Goal: Task Accomplishment & Management: Complete application form

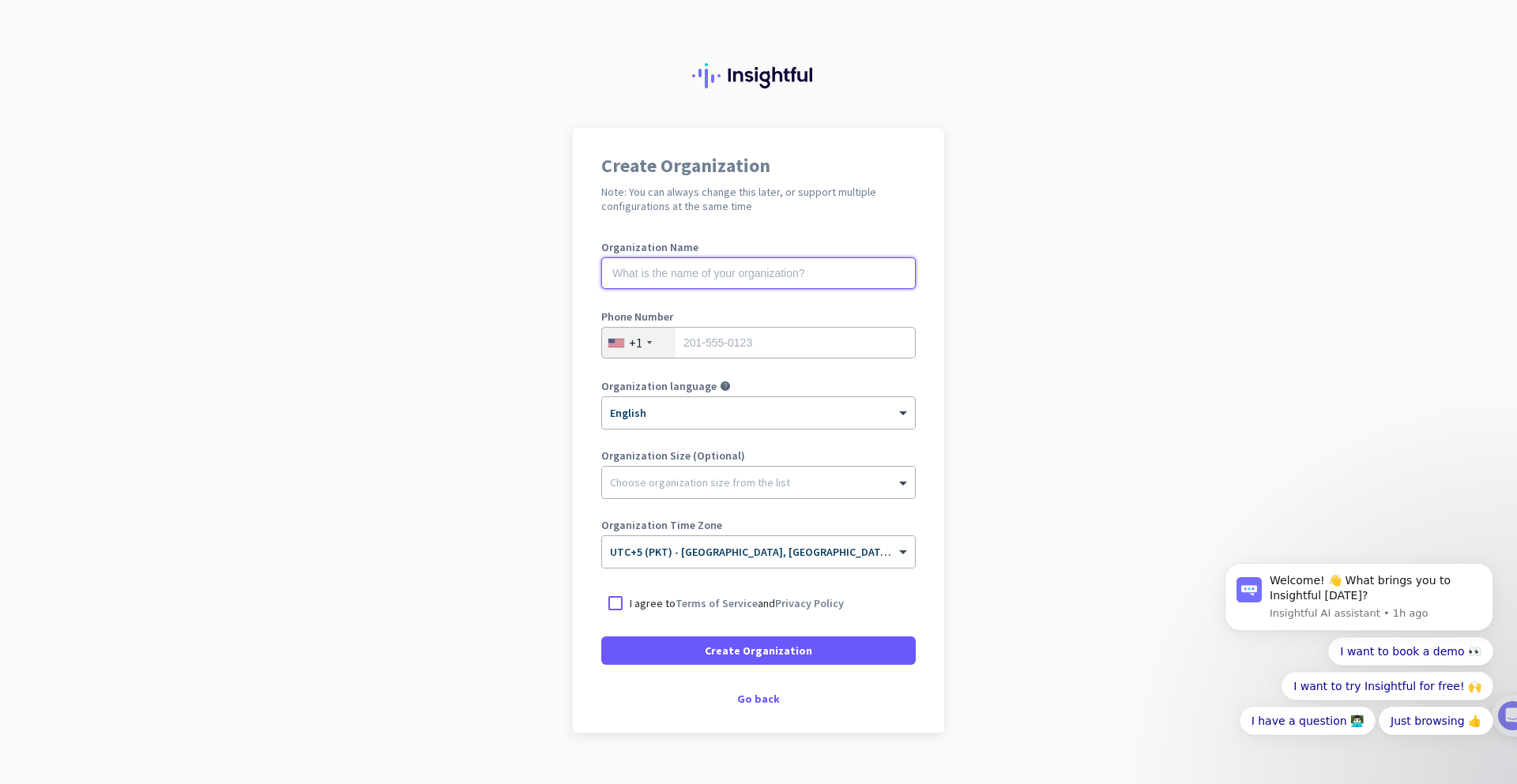
click at [729, 278] on input "text" at bounding box center [759, 274] width 314 height 32
type input "Mustafa & Co"
click at [634, 353] on div "+1" at bounding box center [639, 343] width 73 height 30
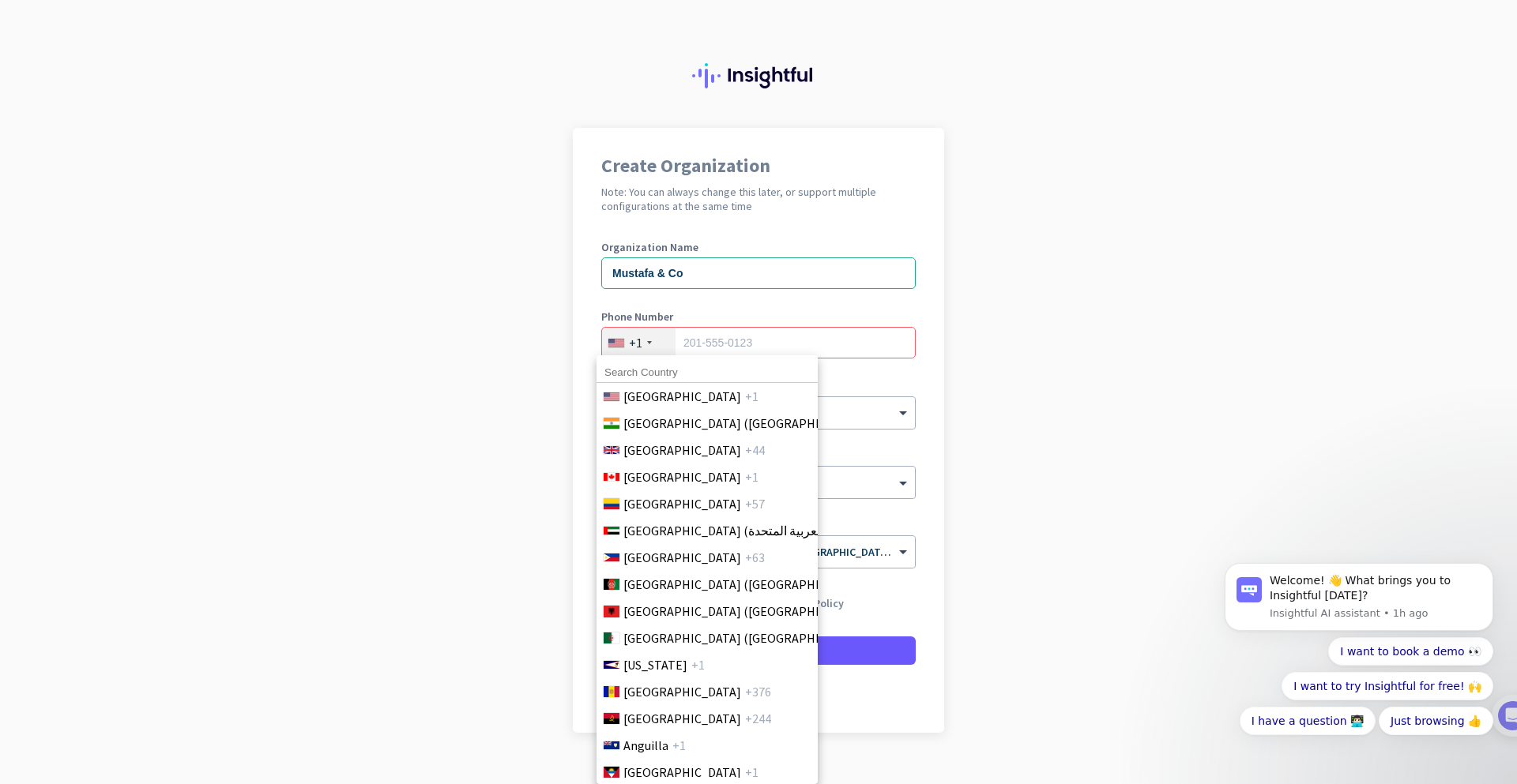
click at [642, 374] on input at bounding box center [707, 373] width 221 height 21
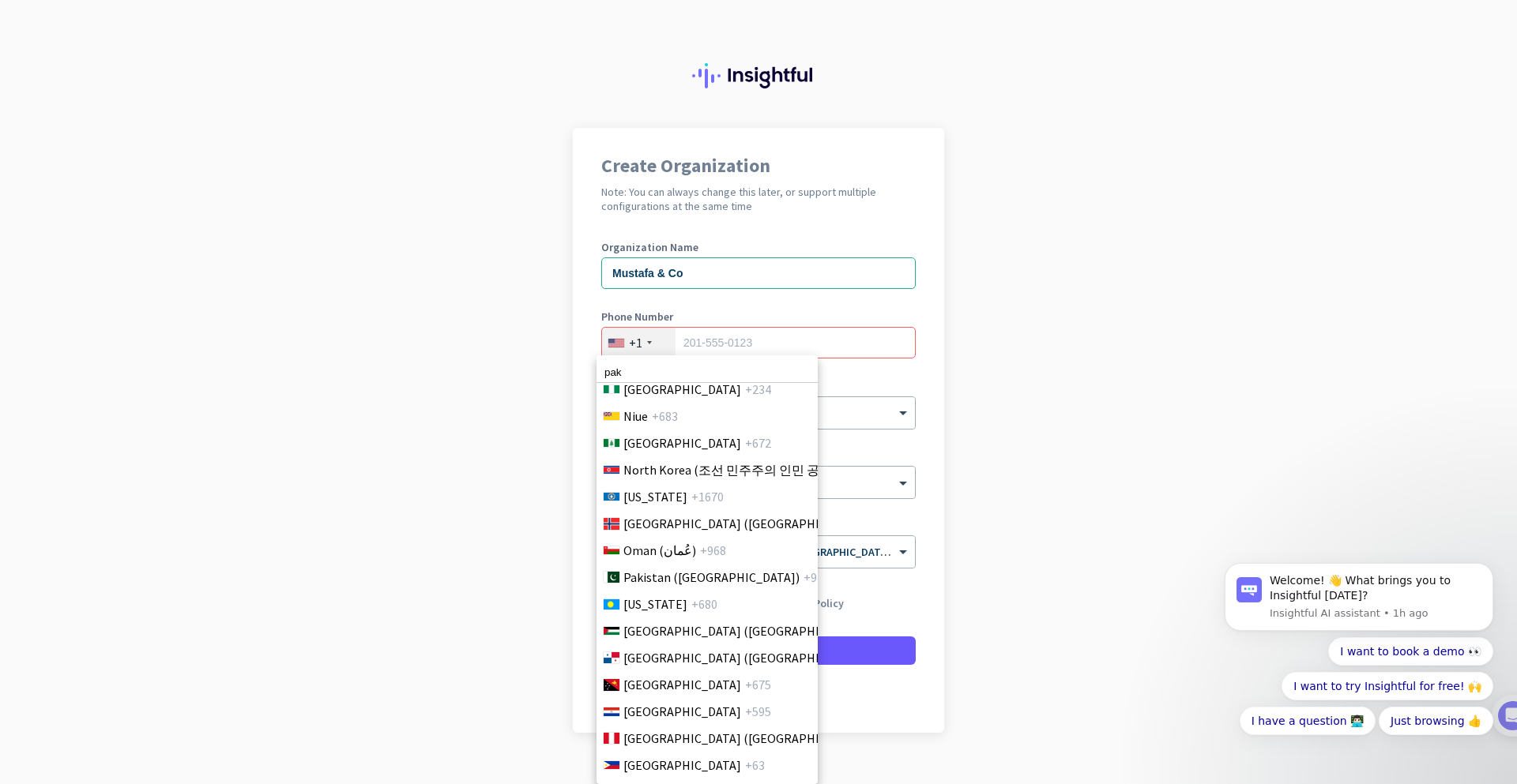
scroll to position [4360, 0]
type input "pak"
click at [705, 579] on span "Pakistan (‫[GEOGRAPHIC_DATA]‬‎)" at bounding box center [711, 574] width 176 height 19
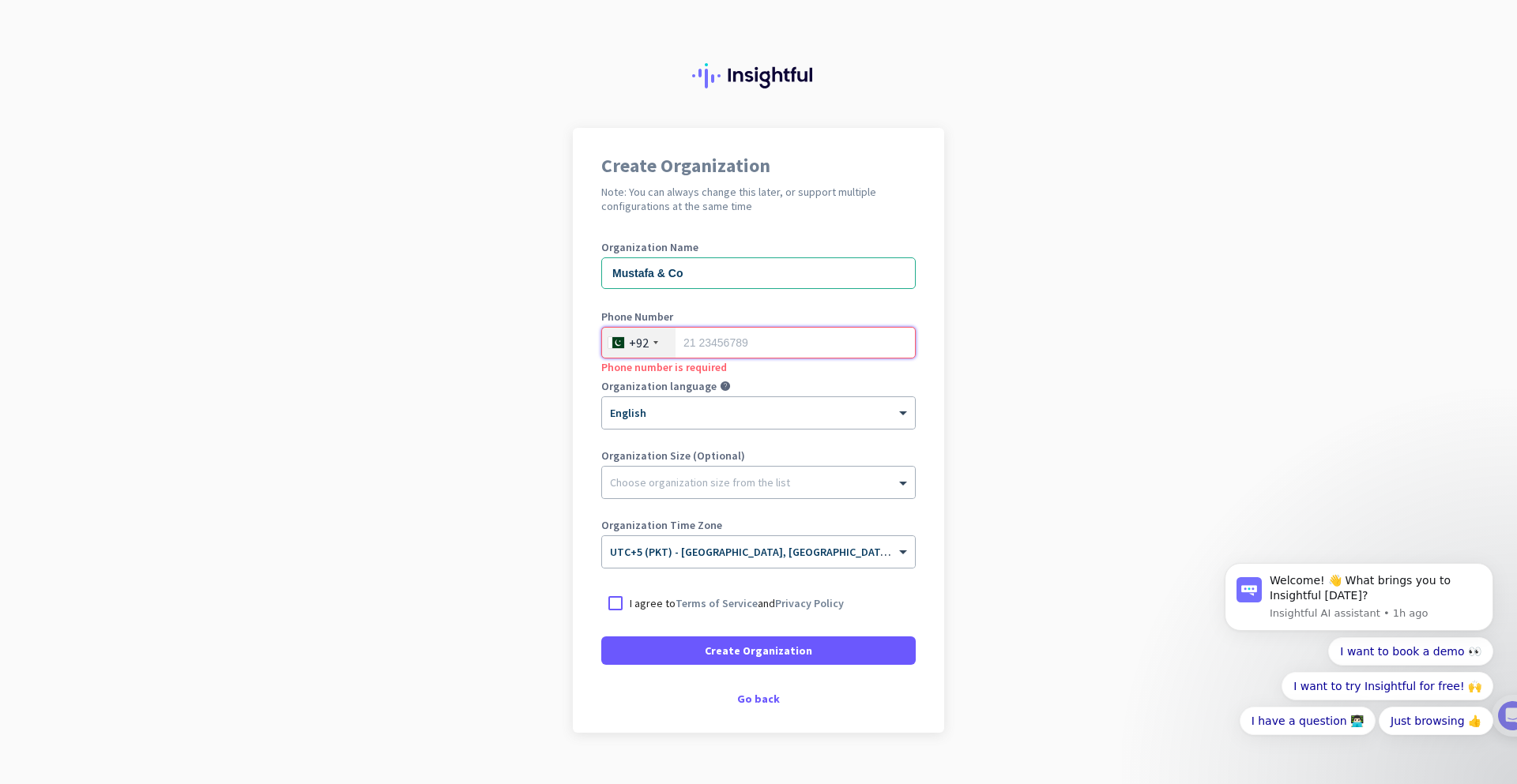
click at [712, 346] on input "tel" at bounding box center [759, 343] width 314 height 32
type input "3334702754"
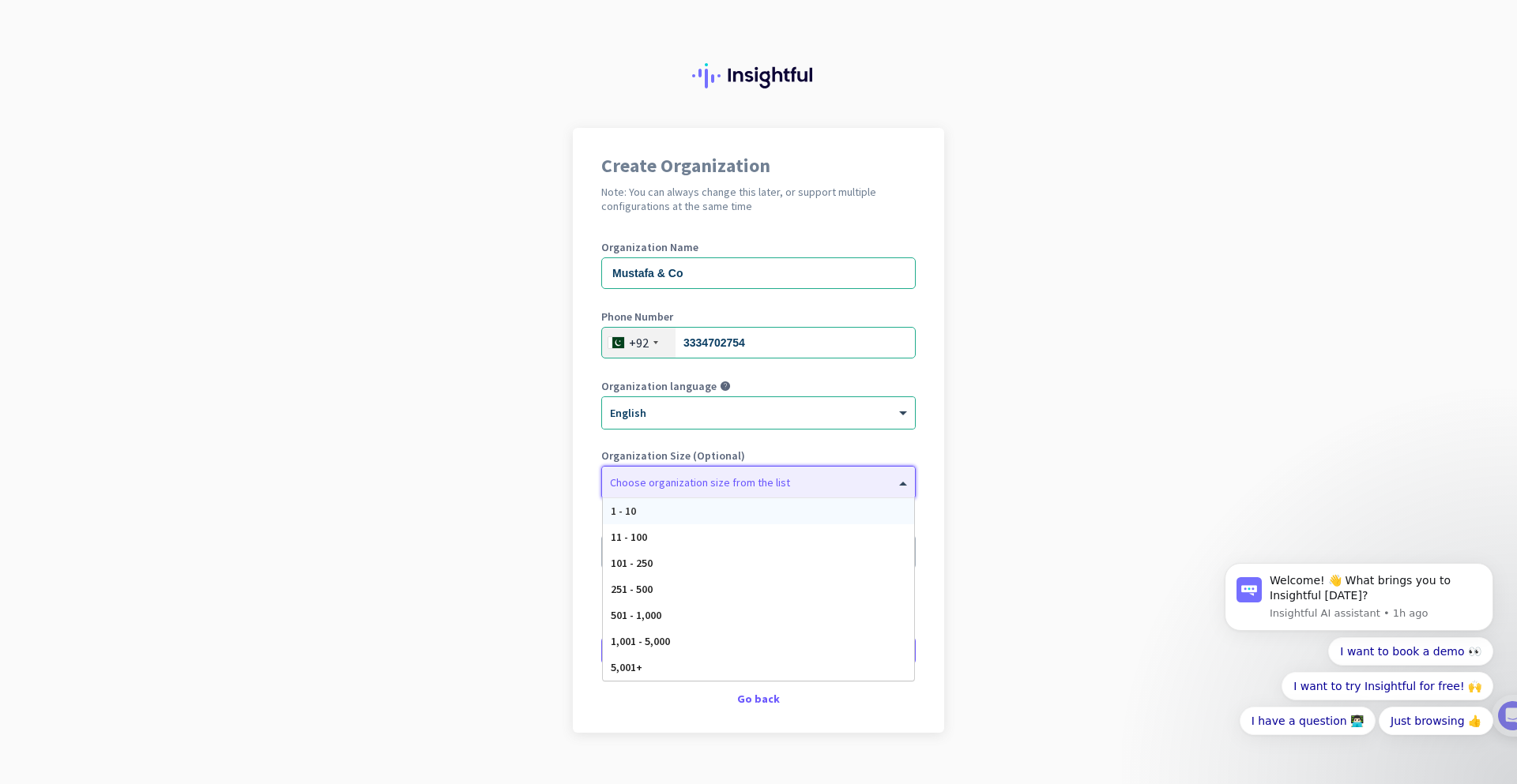
click at [712, 487] on div "Choose organization size from the list" at bounding box center [700, 483] width 180 height 14
click at [710, 515] on div "1 - 10" at bounding box center [759, 511] width 311 height 26
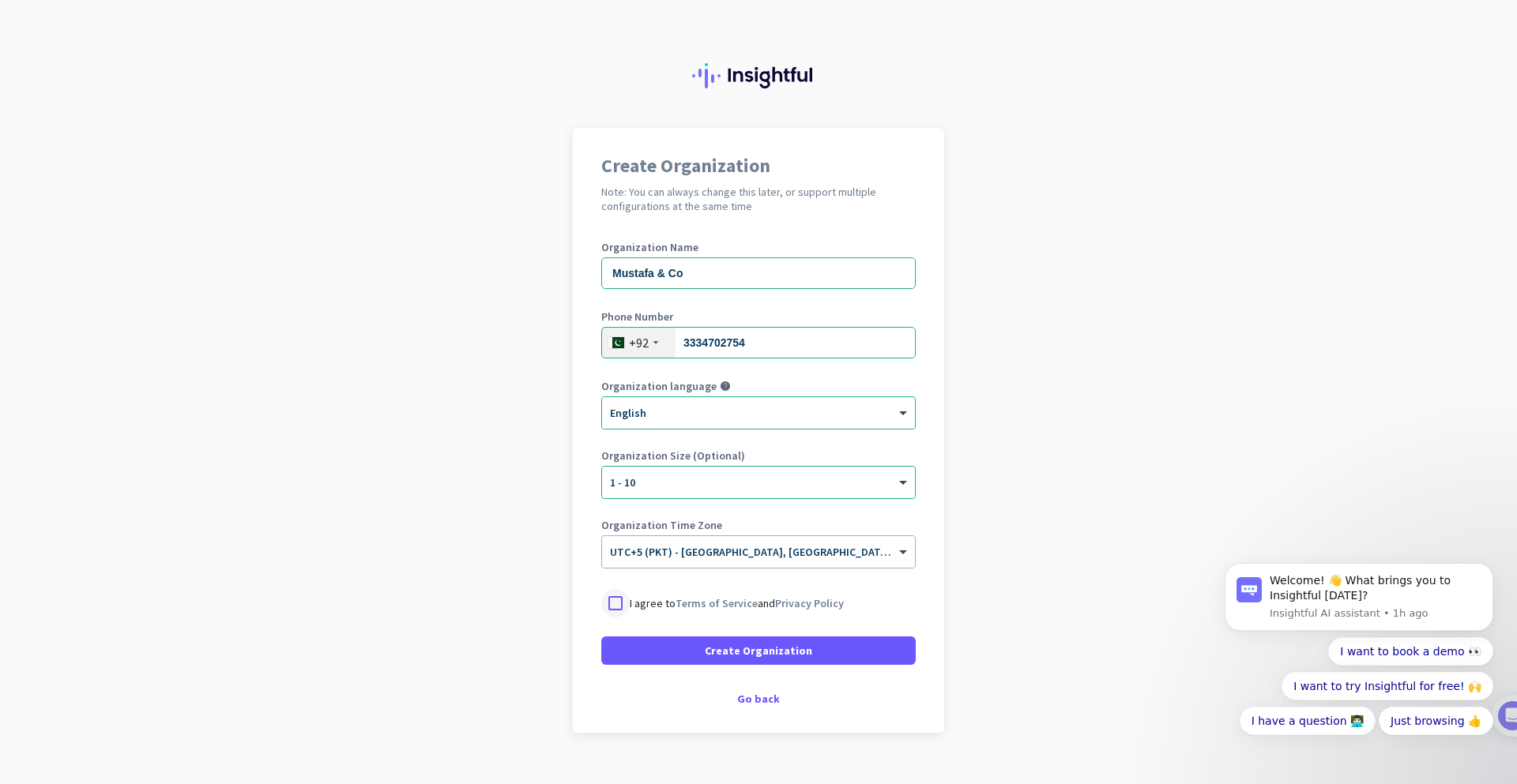
click at [602, 605] on div at bounding box center [616, 604] width 29 height 29
click at [621, 654] on span at bounding box center [759, 651] width 314 height 38
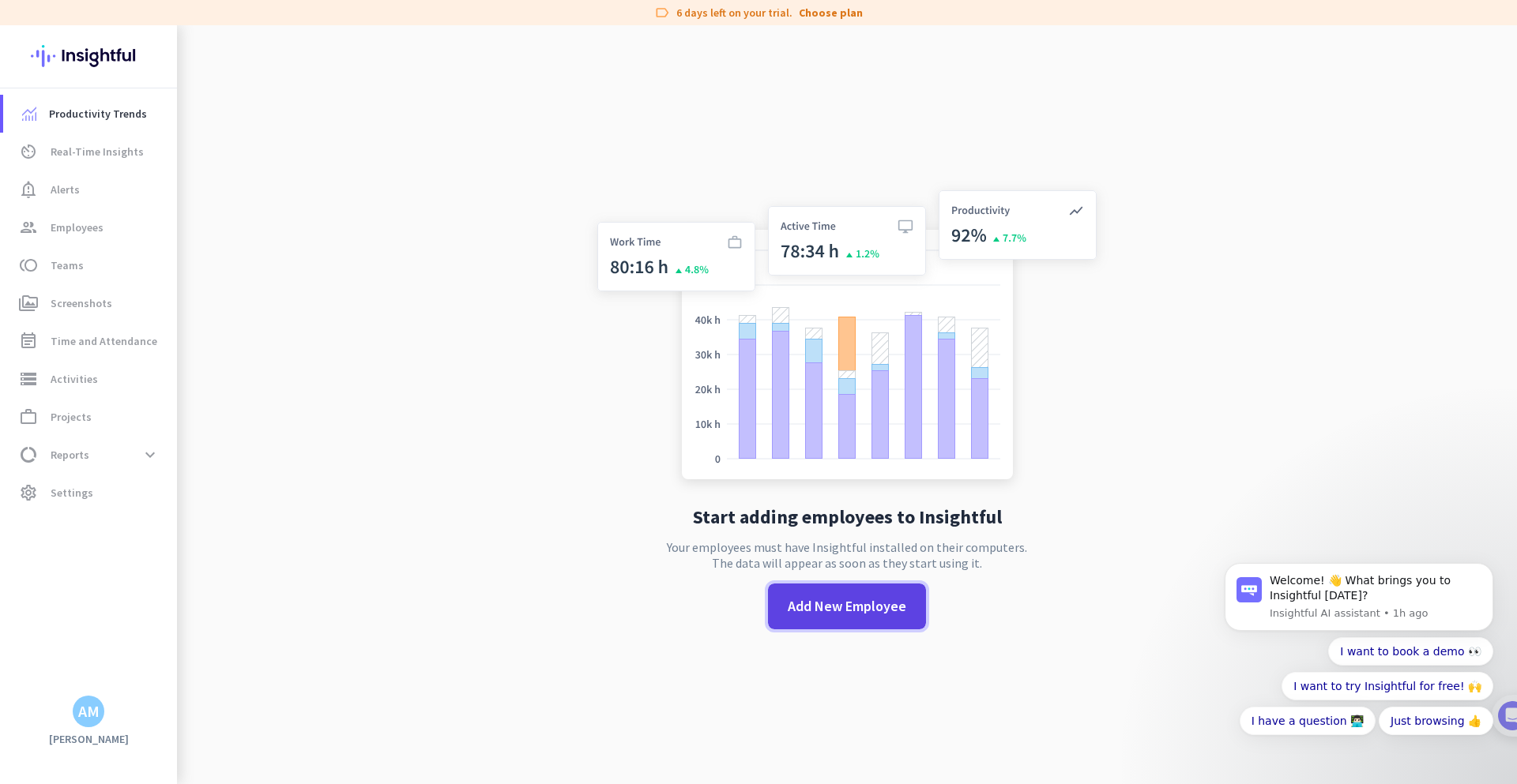
click at [816, 618] on span at bounding box center [847, 607] width 158 height 38
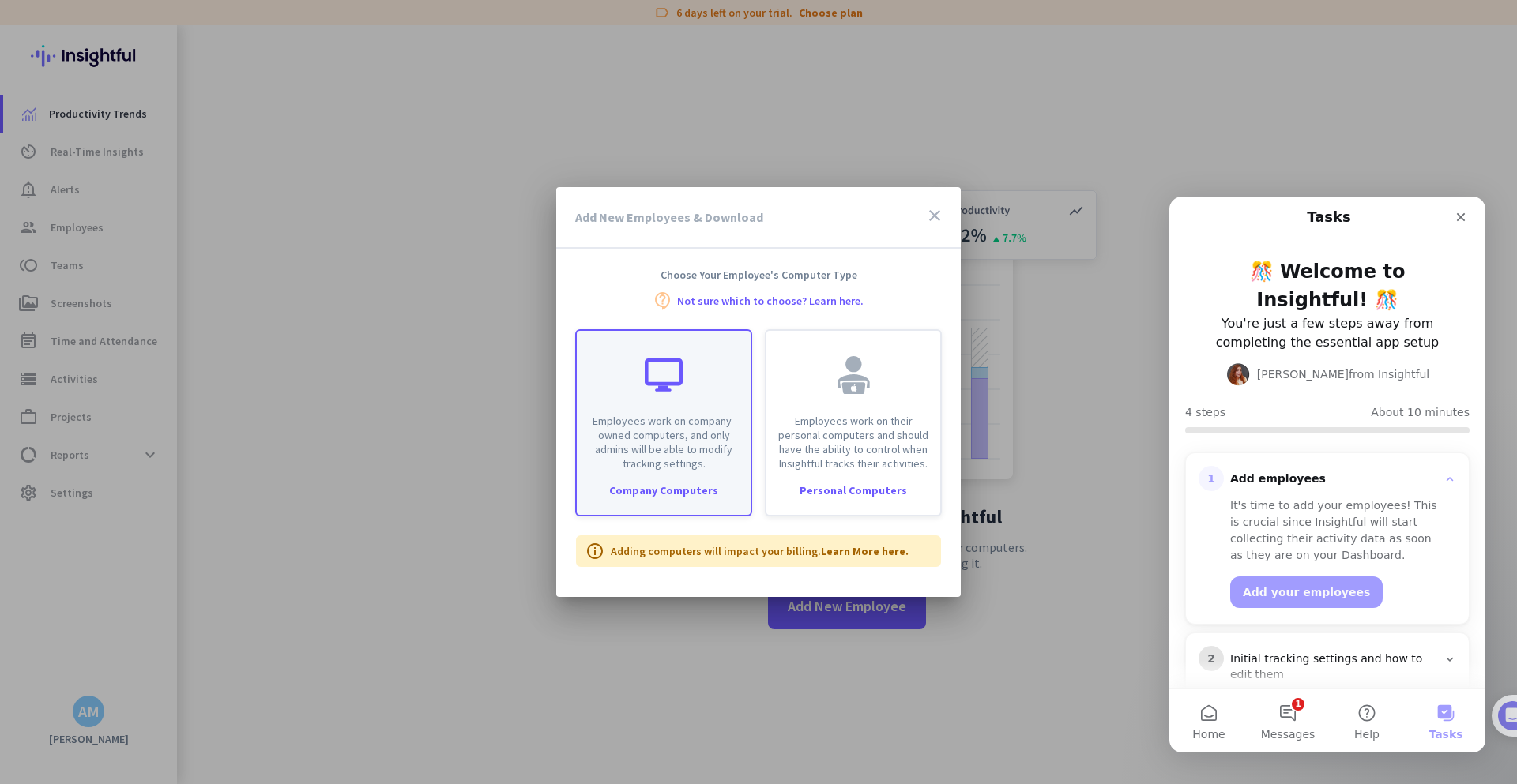
click at [642, 491] on div "Company Computers" at bounding box center [664, 490] width 174 height 11
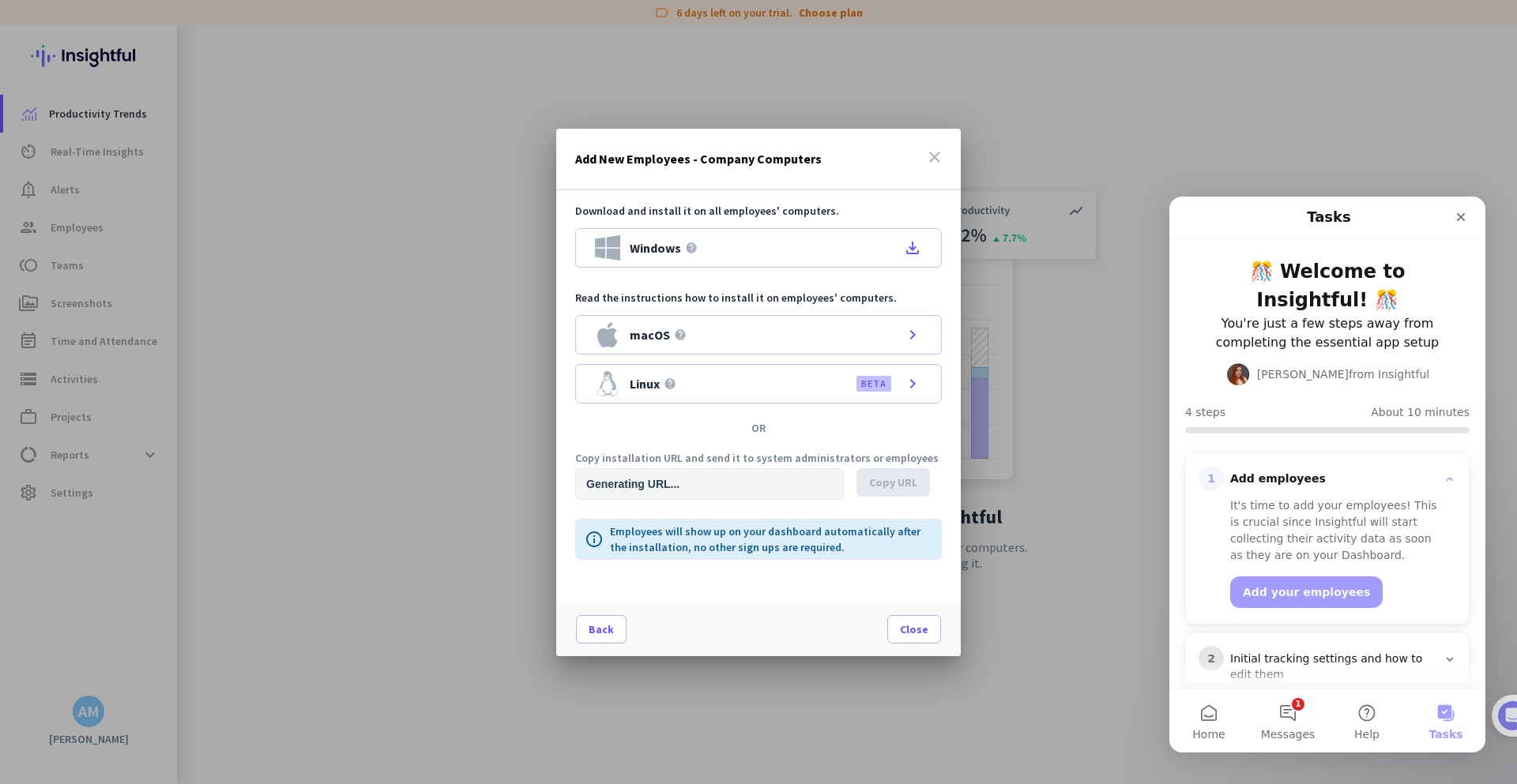
type input "[URL][DOMAIN_NAME]"
click at [915, 250] on icon "file_download" at bounding box center [913, 248] width 19 height 19
click at [938, 154] on icon "close" at bounding box center [935, 157] width 19 height 19
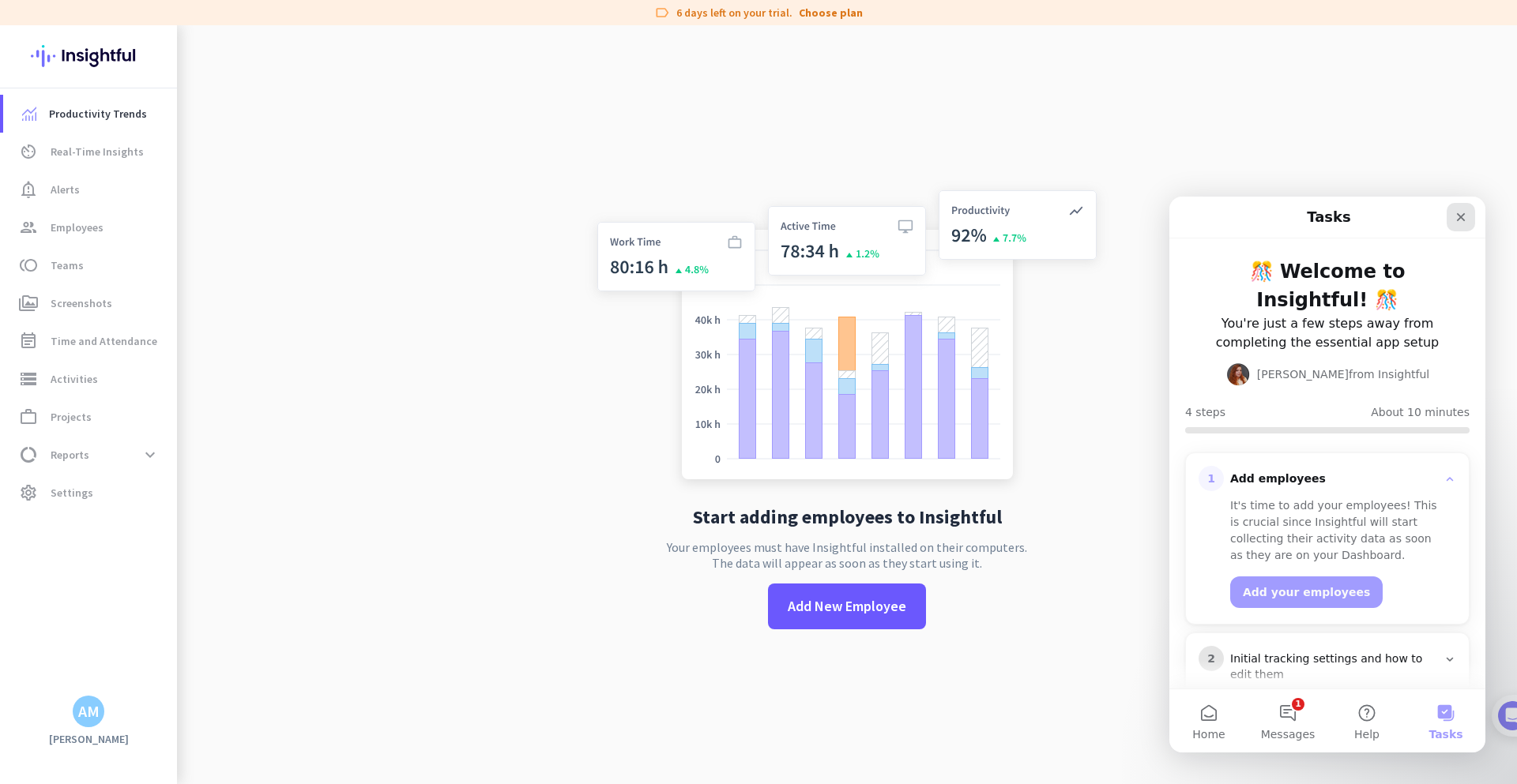
click at [1459, 212] on icon "Close" at bounding box center [1461, 217] width 13 height 13
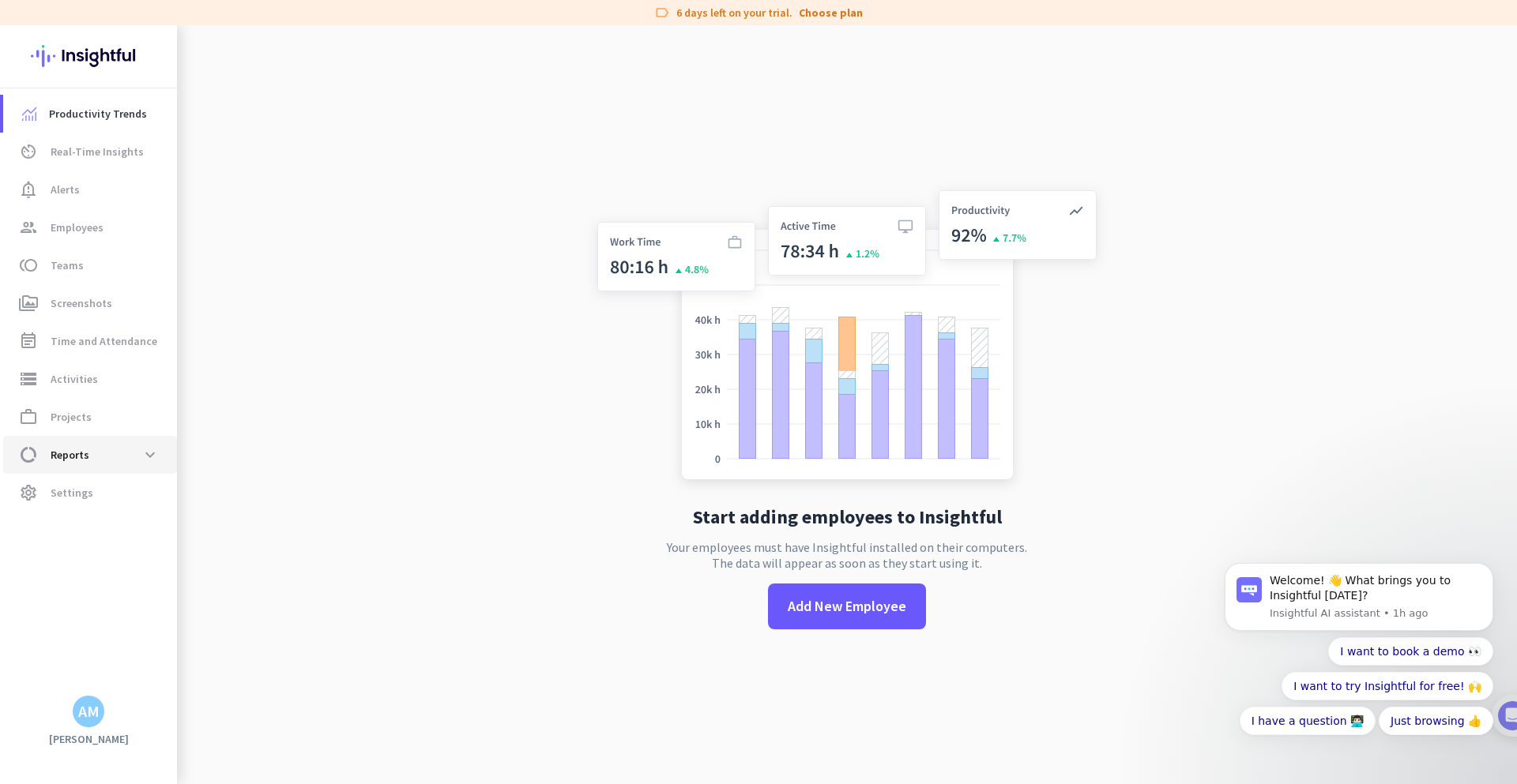
click at [122, 463] on span "data_usage Reports expand_more" at bounding box center [90, 455] width 148 height 29
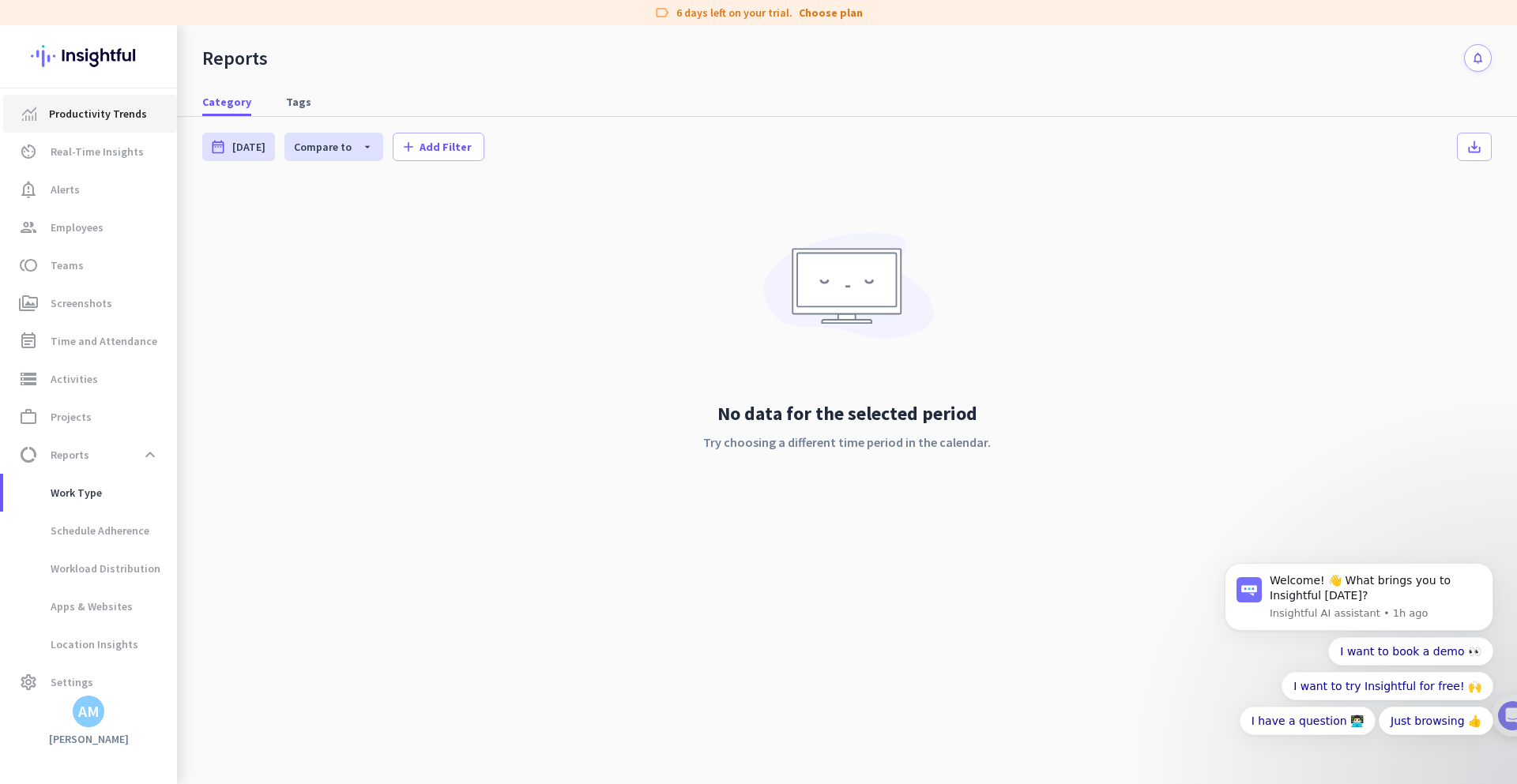
click at [131, 117] on span "Productivity Trends" at bounding box center [97, 114] width 98 height 19
